Goal: Communication & Community: Answer question/provide support

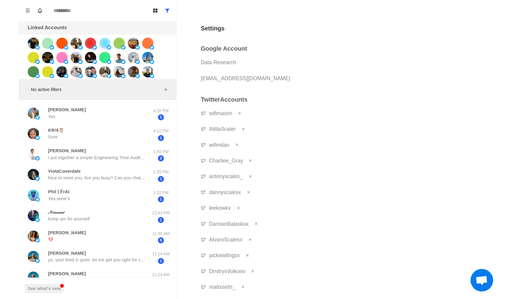
scroll to position [442, 0]
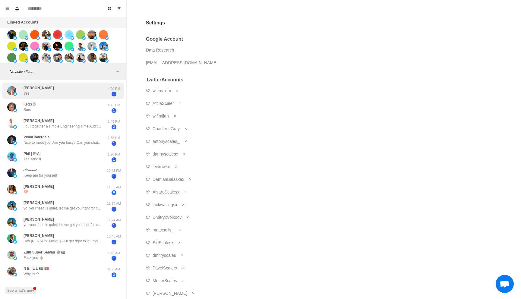
click at [86, 89] on div "[PERSON_NAME] Yes" at bounding box center [56, 91] width 99 height 12
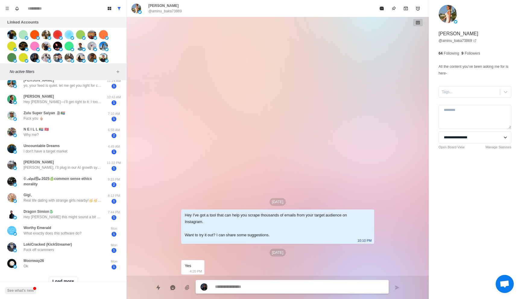
scroll to position [155, 0]
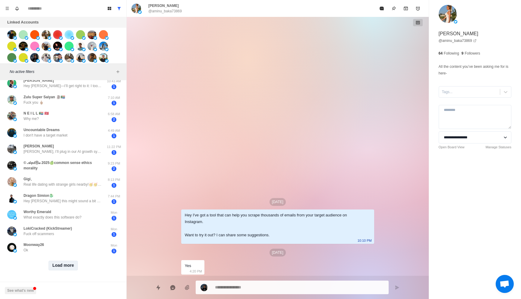
click at [62, 239] on button "Load more" at bounding box center [64, 266] width 30 height 10
type textarea "*"
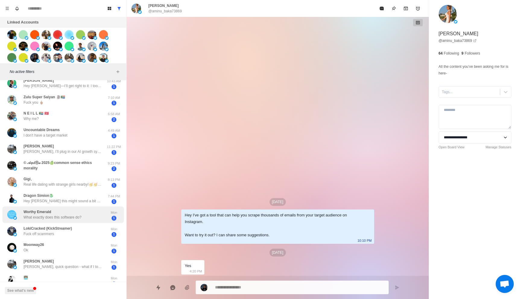
scroll to position [0, 0]
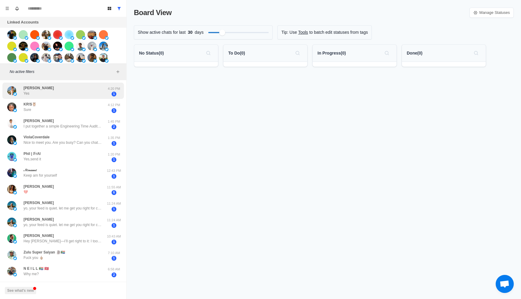
click at [87, 86] on div "[PERSON_NAME] Yes" at bounding box center [56, 91] width 99 height 12
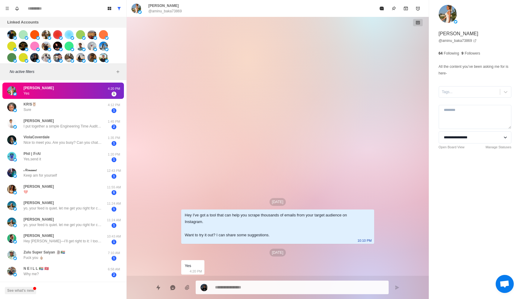
type textarea "*"
